Goal: Information Seeking & Learning: Learn about a topic

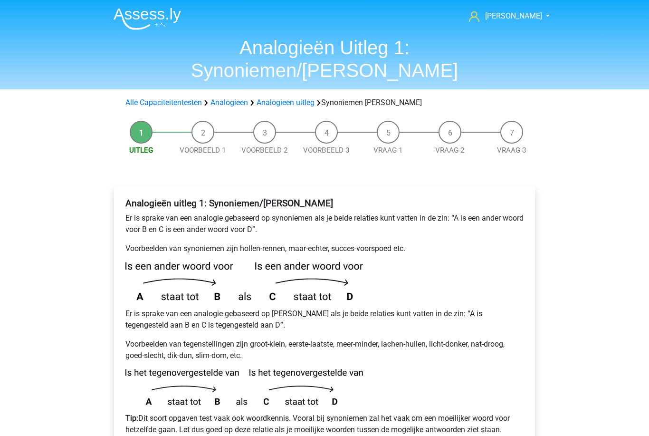
scroll to position [37, 0]
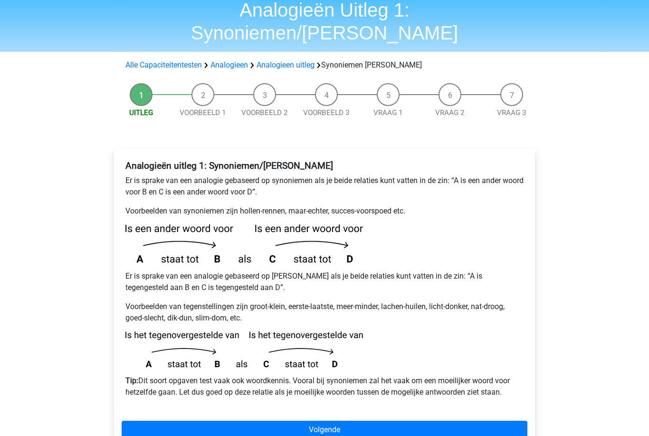
click at [174, 421] on link "Volgende" at bounding box center [325, 430] width 406 height 18
click at [199, 84] on li "Voorbeeld 1" at bounding box center [203, 101] width 62 height 35
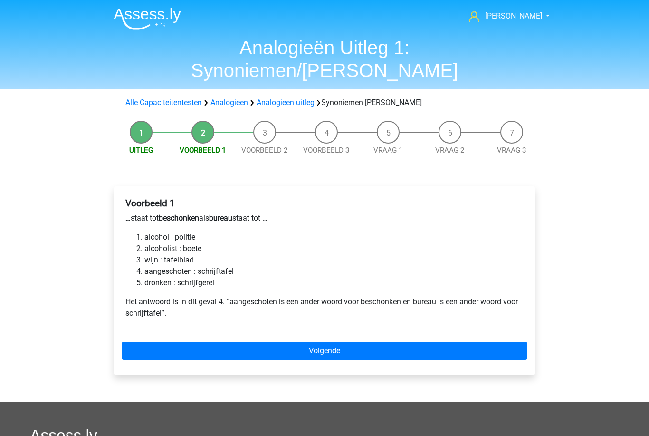
click at [182, 342] on link "Volgende" at bounding box center [325, 351] width 406 height 18
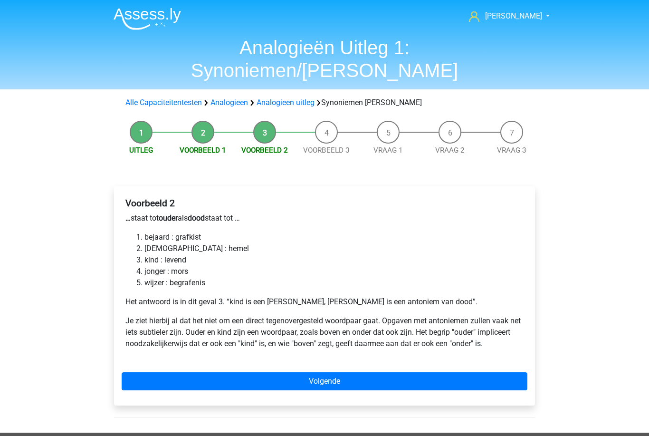
click at [218, 372] on link "Volgende" at bounding box center [325, 381] width 406 height 18
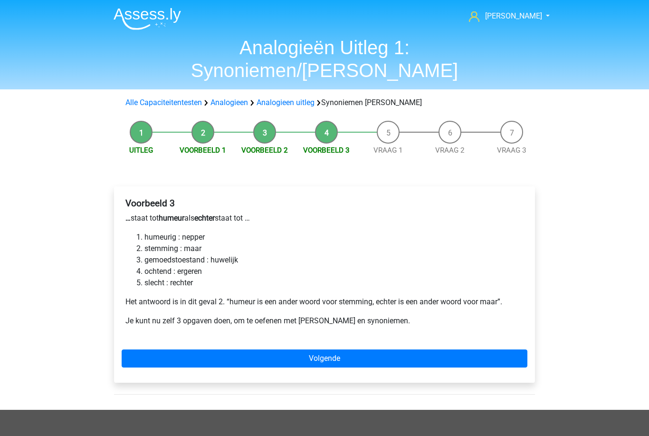
click at [198, 349] on link "Volgende" at bounding box center [325, 358] width 406 height 18
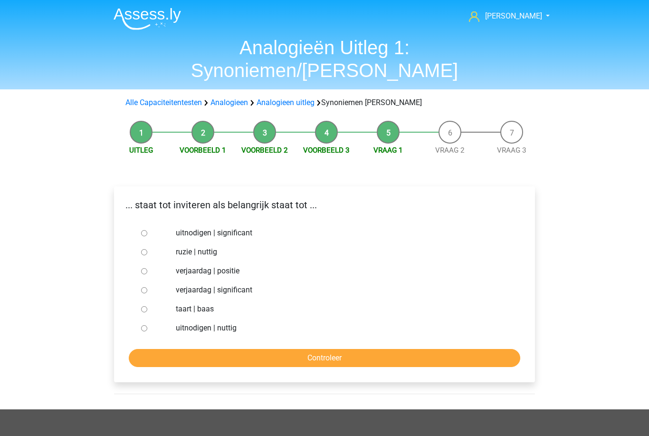
click at [143, 230] on input "uitnodigen | significant" at bounding box center [144, 233] width 6 height 6
radio input "true"
click at [195, 349] on input "Controleer" at bounding box center [325, 358] width 392 height 18
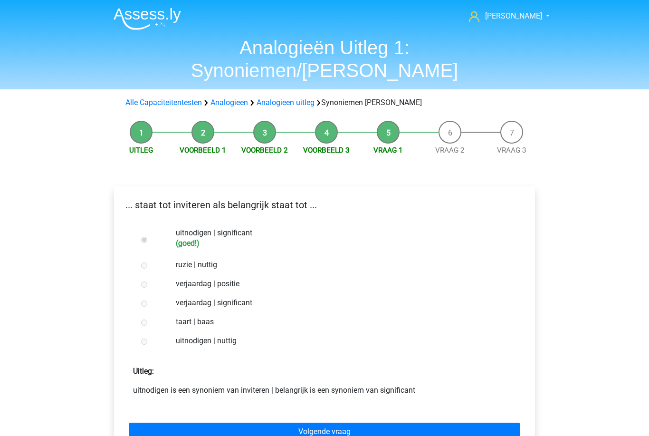
click at [204, 422] on link "Volgende vraag" at bounding box center [325, 431] width 392 height 18
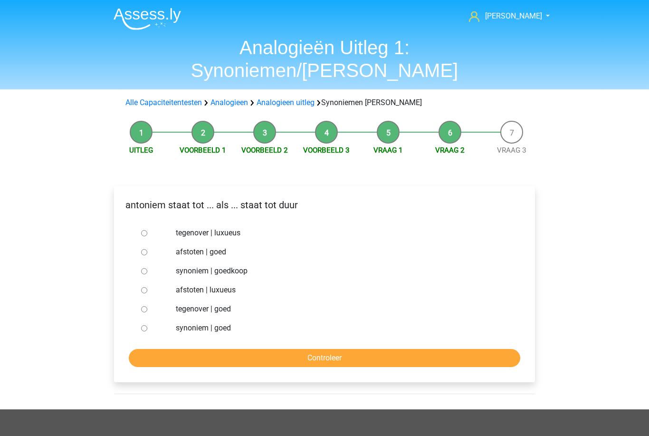
click at [138, 223] on div at bounding box center [152, 232] width 31 height 19
click at [142, 230] on input "tegenover | luxueus" at bounding box center [144, 233] width 6 height 6
radio input "true"
click at [144, 268] on input "synoniem | goedkoop" at bounding box center [144, 271] width 6 height 6
radio input "true"
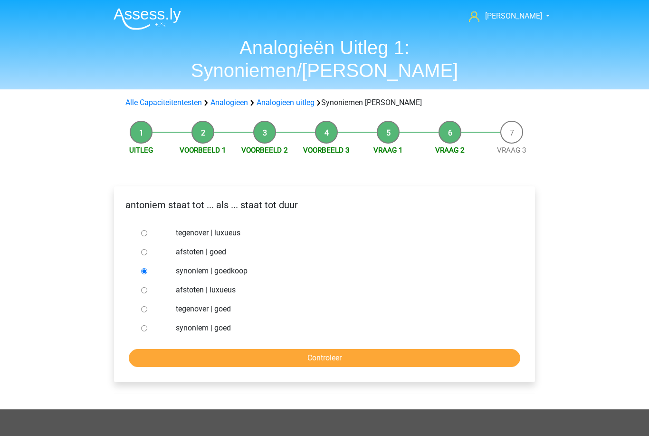
click at [208, 349] on input "Controleer" at bounding box center [325, 358] width 392 height 18
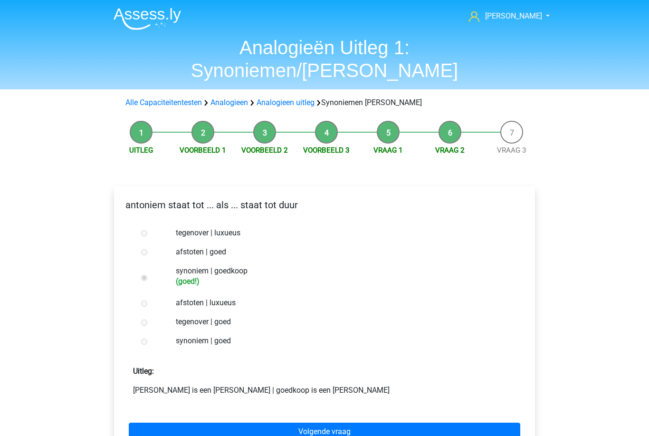
click at [220, 422] on link "Volgende vraag" at bounding box center [325, 431] width 392 height 18
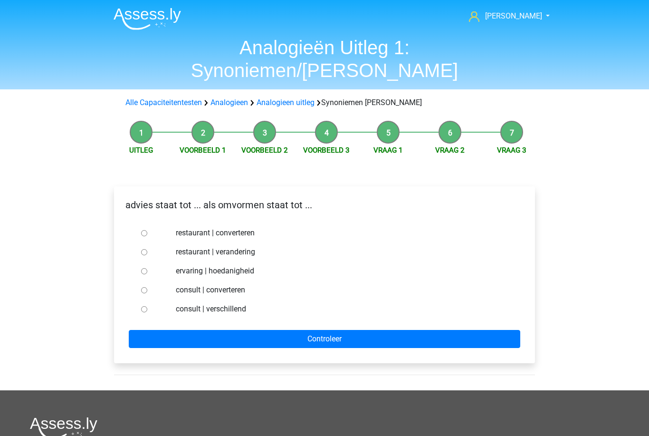
click at [143, 280] on div at bounding box center [152, 289] width 31 height 19
click at [142, 287] on input "consult | converteren" at bounding box center [144, 290] width 6 height 6
radio input "true"
click at [183, 330] on input "Controleer" at bounding box center [325, 339] width 392 height 18
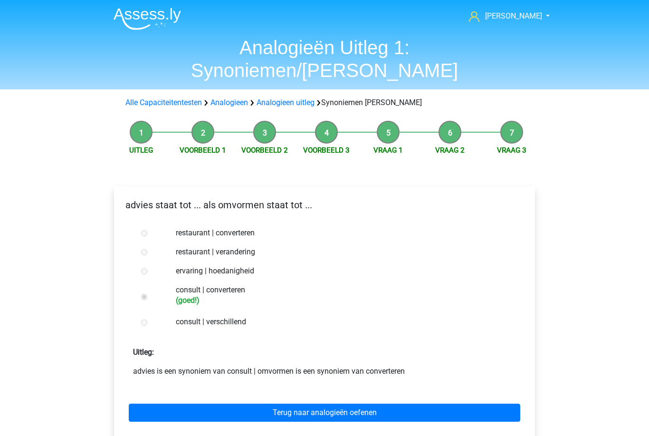
click at [209, 403] on link "Terug naar analogieën oefenen" at bounding box center [325, 412] width 392 height 18
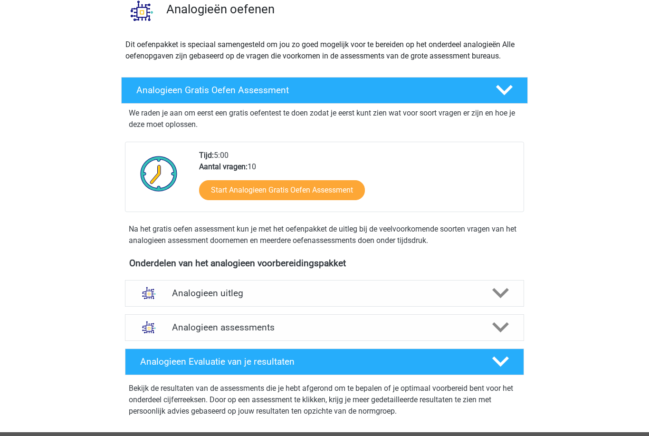
scroll to position [80, 0]
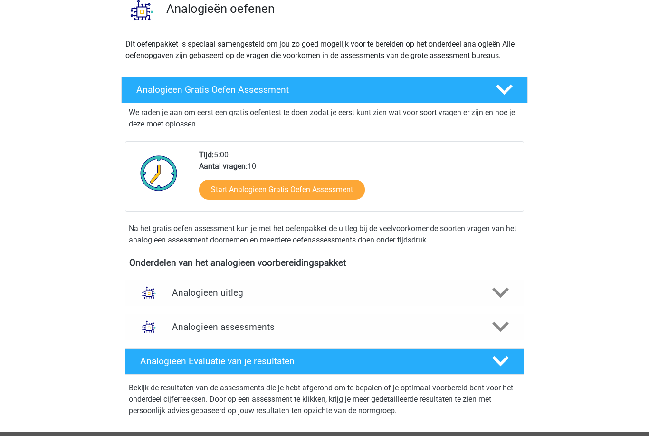
click at [179, 296] on h4 "Analogieen uitleg" at bounding box center [324, 293] width 305 height 11
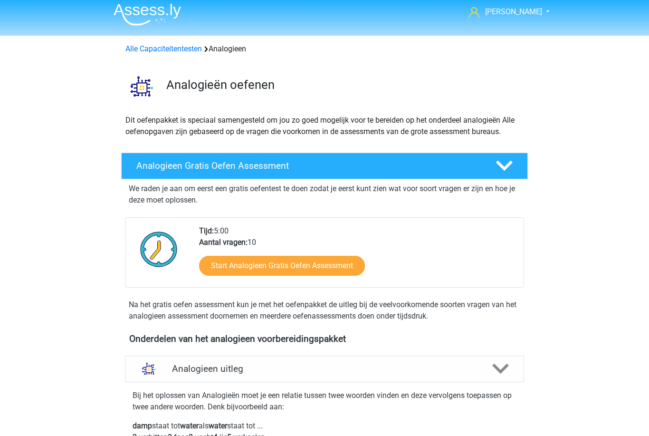
scroll to position [0, 0]
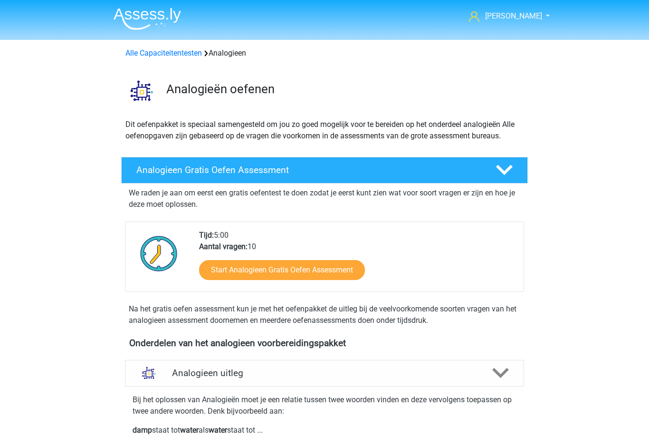
click at [154, 58] on link "Alle Capaciteitentesten" at bounding box center [163, 52] width 77 height 9
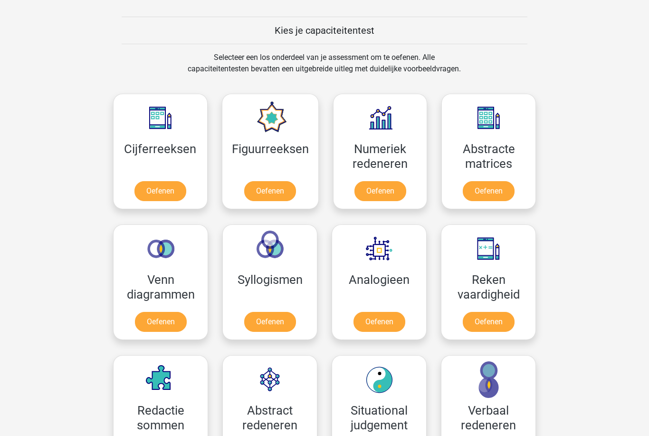
scroll to position [350, 0]
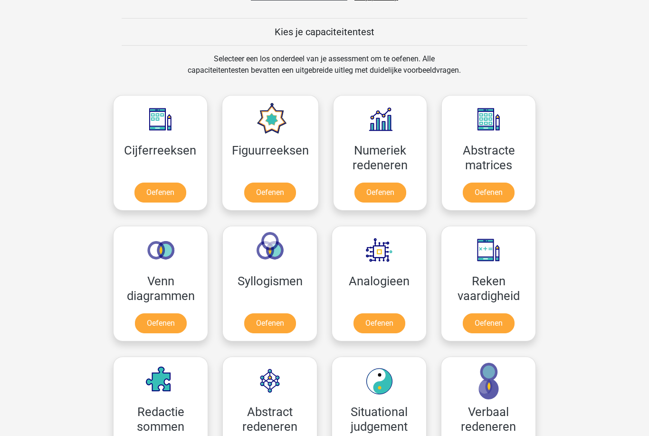
click at [146, 326] on link "Oefenen" at bounding box center [161, 324] width 52 height 20
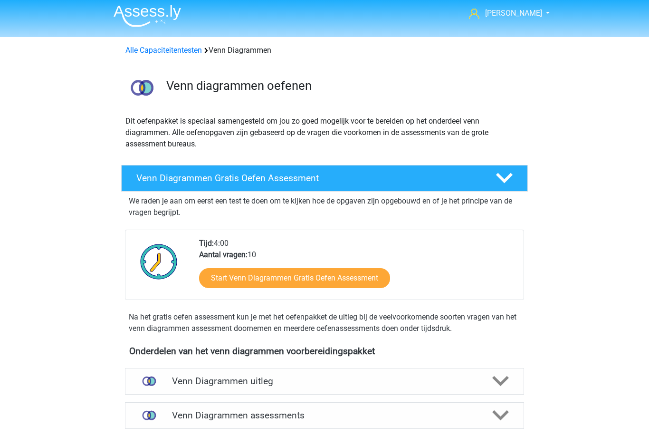
click at [176, 382] on h4 "Venn Diagrammen uitleg" at bounding box center [324, 380] width 305 height 11
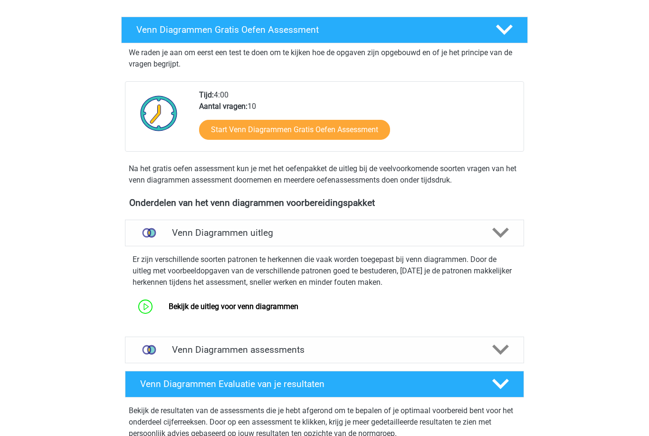
scroll to position [151, 0]
click at [169, 311] on link "Bekijk de uitleg voor venn diagrammen" at bounding box center [234, 306] width 130 height 9
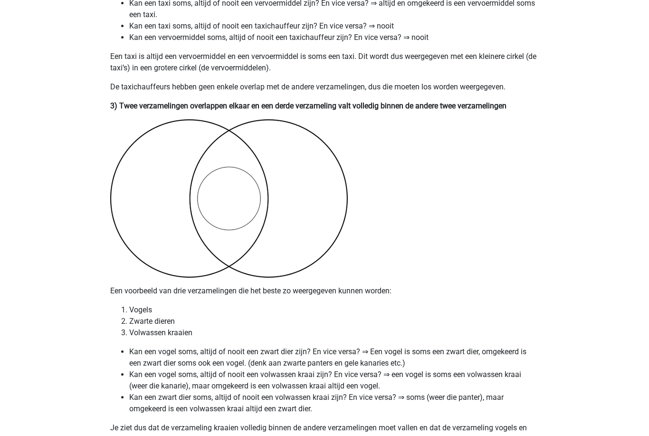
scroll to position [1151, 0]
